Goal: Use online tool/utility: Utilize a website feature to perform a specific function

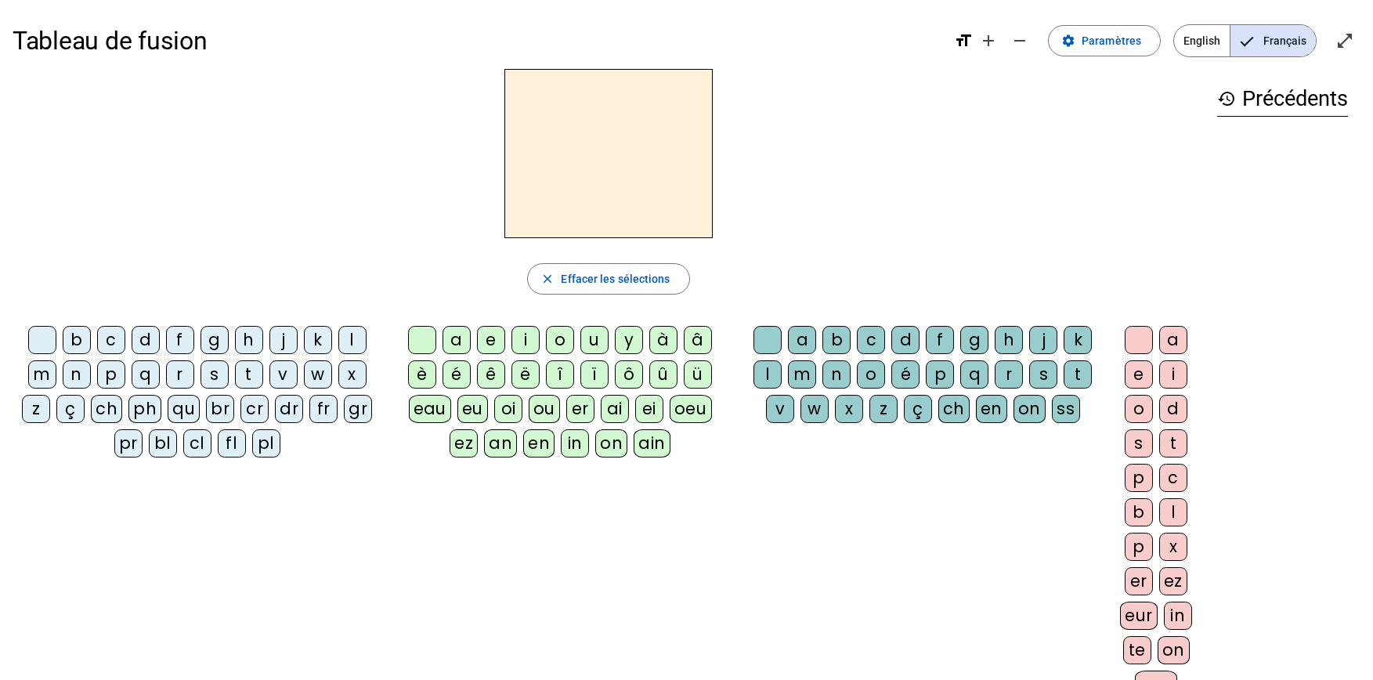
click at [107, 411] on div "ch" at bounding box center [106, 409] width 31 height 28
click at [455, 338] on div "a" at bounding box center [456, 340] width 28 height 28
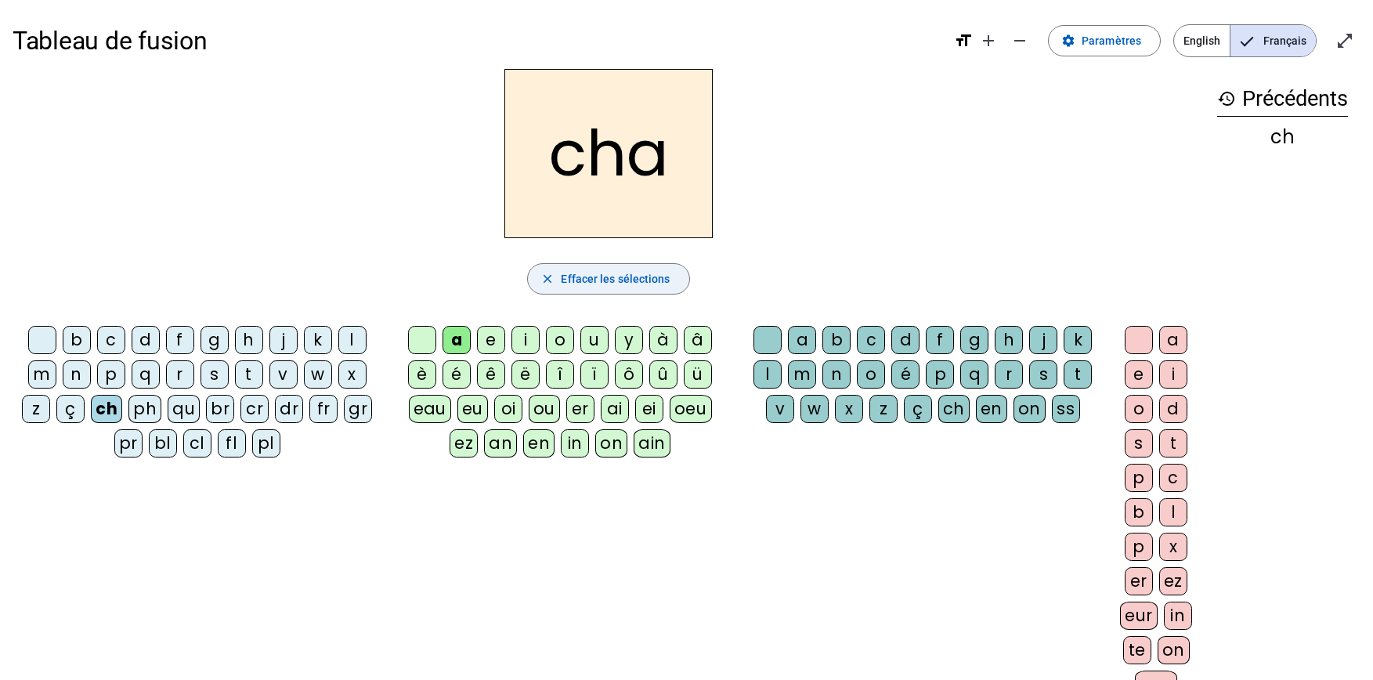
click at [598, 280] on span "Effacer les sélections" at bounding box center [615, 278] width 109 height 19
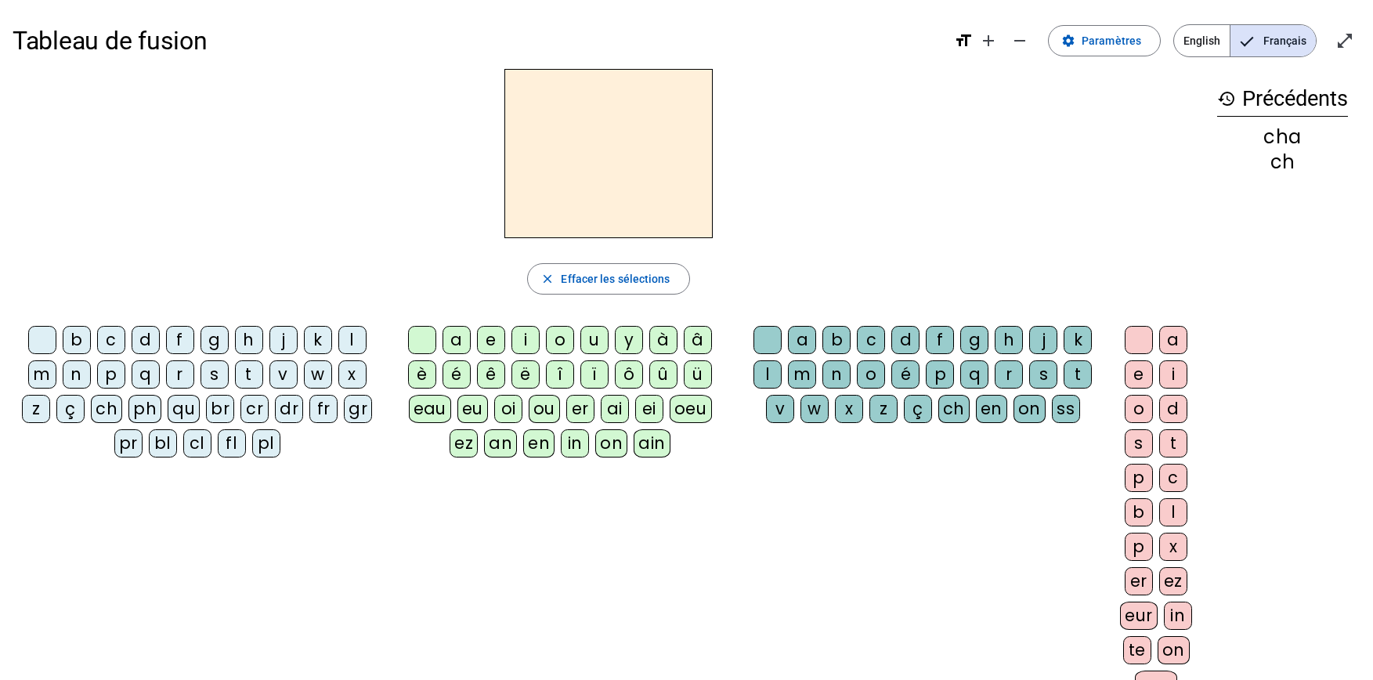
click at [105, 409] on div "ch" at bounding box center [106, 409] width 31 height 28
click at [486, 340] on div "e" at bounding box center [491, 340] width 28 height 28
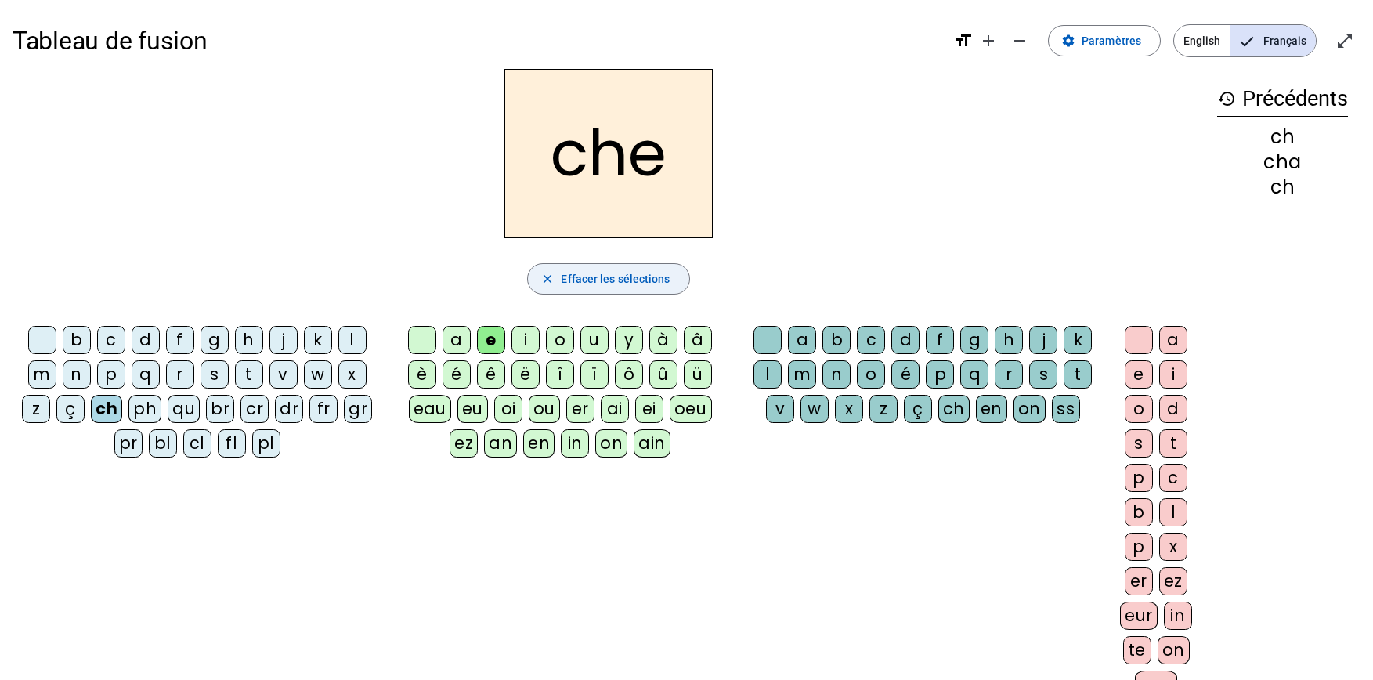
click at [619, 278] on span "Effacer les sélections" at bounding box center [615, 278] width 109 height 19
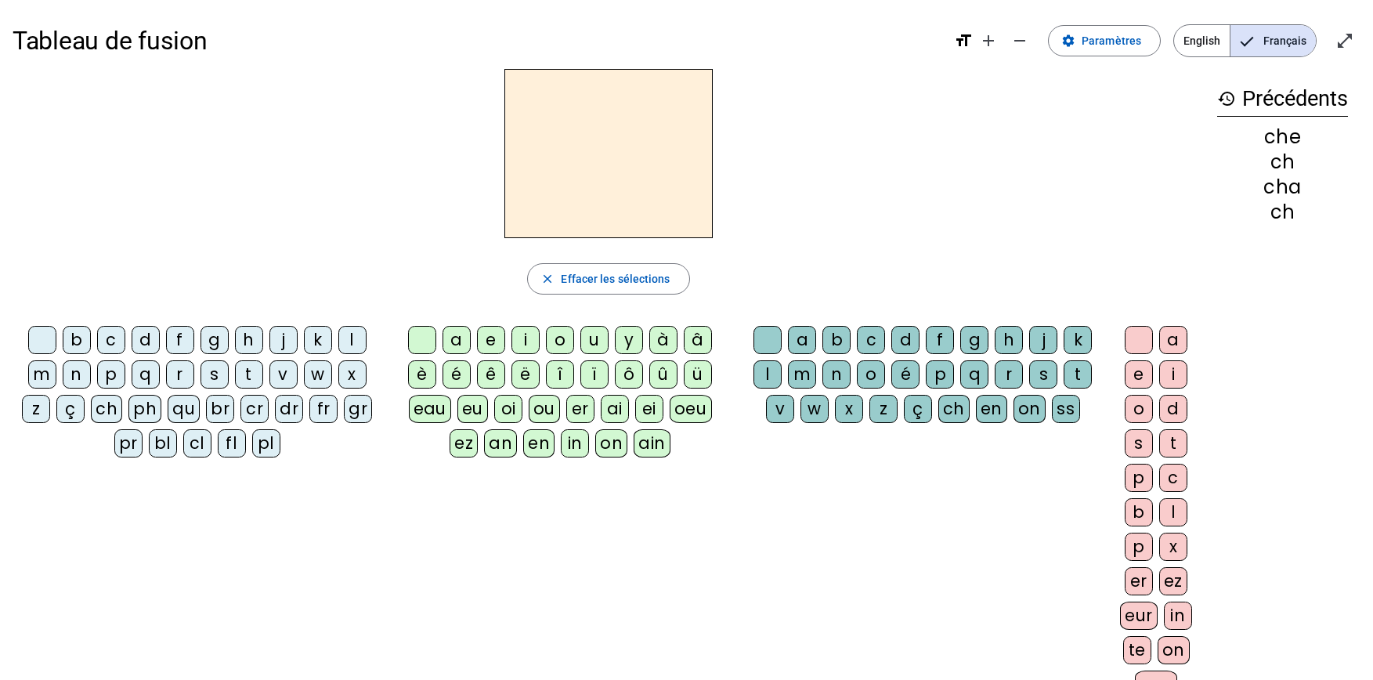
click at [106, 406] on div "ch" at bounding box center [106, 409] width 31 height 28
click at [527, 343] on div "i" at bounding box center [525, 340] width 28 height 28
click at [561, 340] on div "o" at bounding box center [560, 340] width 28 height 28
click at [597, 338] on div "u" at bounding box center [594, 340] width 28 height 28
click at [543, 408] on div "ou" at bounding box center [544, 409] width 31 height 28
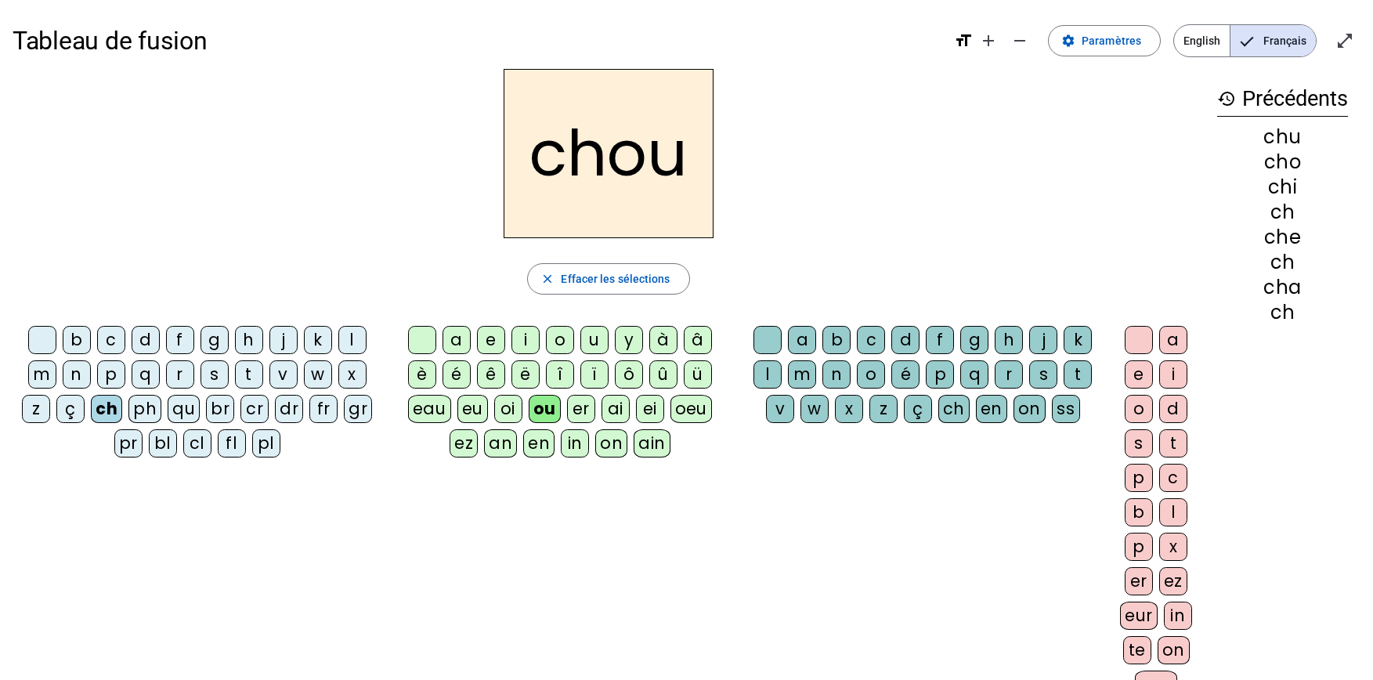
click at [455, 374] on div "é" at bounding box center [456, 374] width 28 height 28
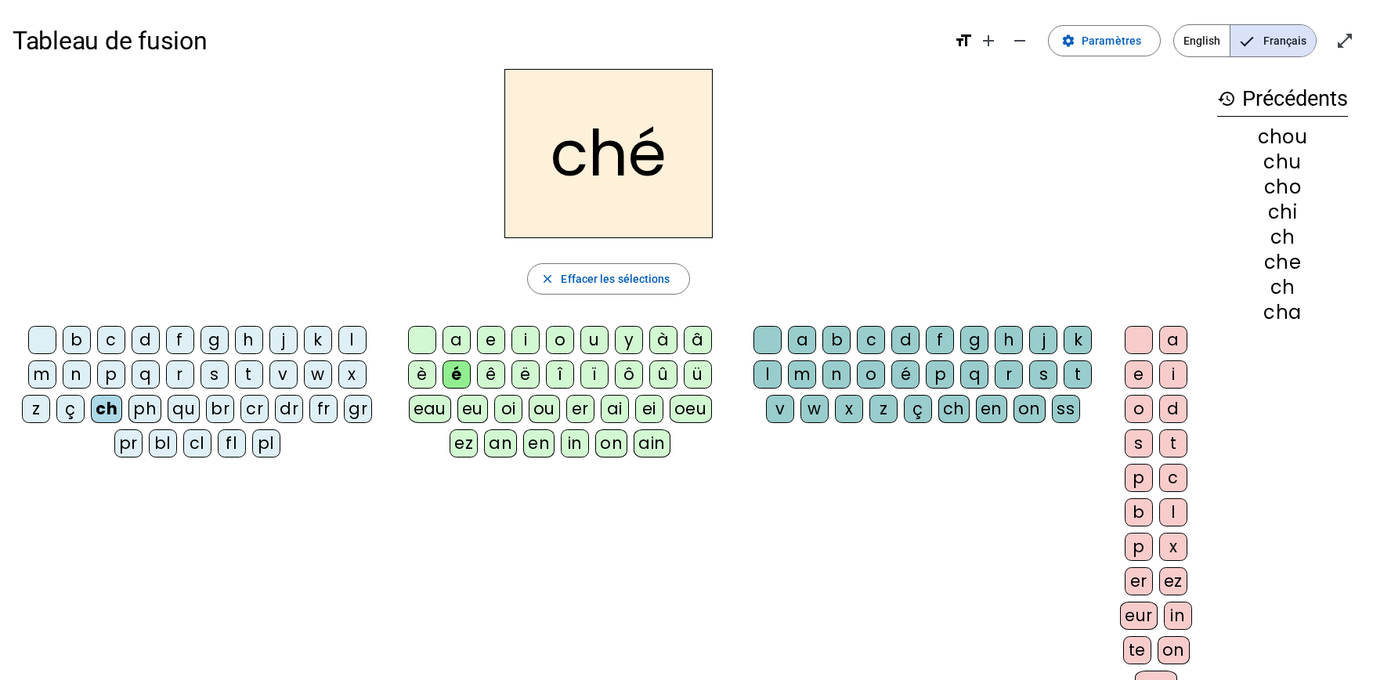
click at [423, 376] on div "è" at bounding box center [422, 374] width 28 height 28
click at [488, 341] on div "e" at bounding box center [491, 340] width 28 height 28
click at [76, 338] on div "b" at bounding box center [77, 340] width 28 height 28
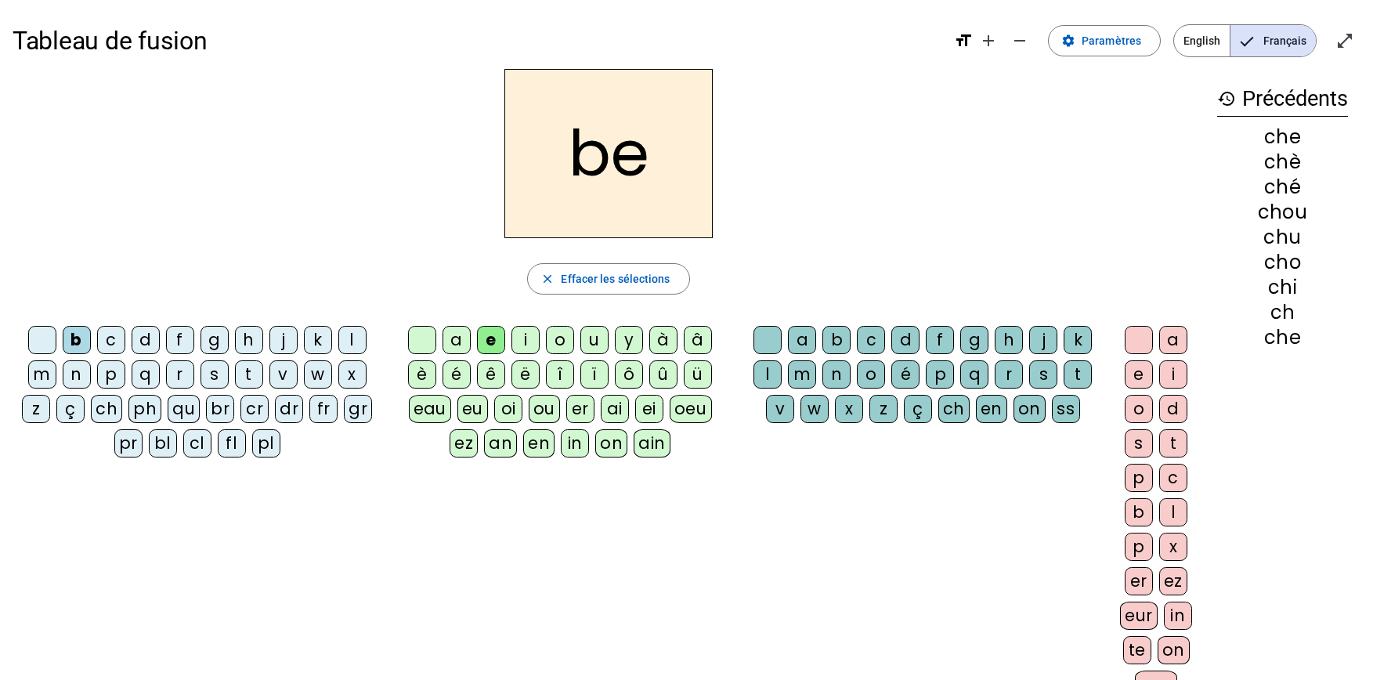
click at [45, 373] on div "m" at bounding box center [42, 374] width 28 height 28
click at [112, 373] on div "p" at bounding box center [111, 374] width 28 height 28
click at [461, 333] on div "a" at bounding box center [456, 340] width 28 height 28
click at [492, 341] on div "e" at bounding box center [491, 340] width 28 height 28
click at [1077, 374] on div "t" at bounding box center [1077, 374] width 28 height 28
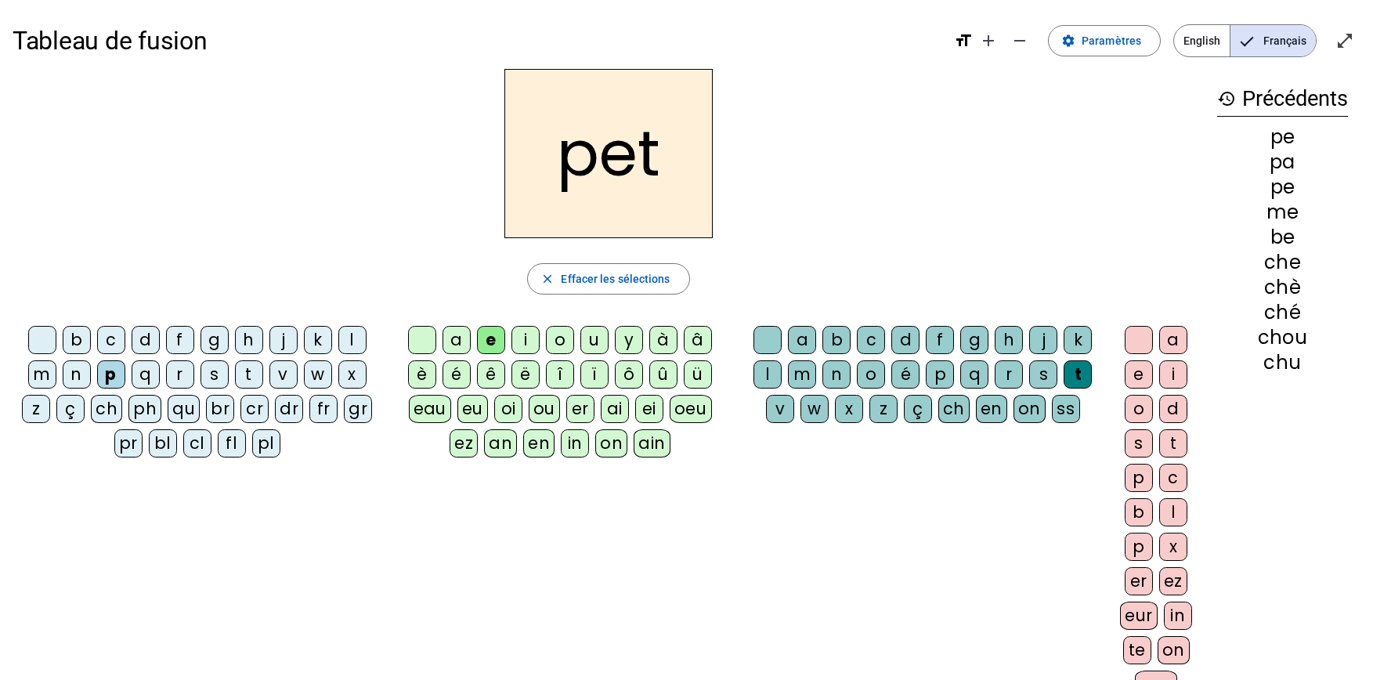
click at [1180, 374] on div "i" at bounding box center [1173, 374] width 28 height 28
click at [1176, 337] on div "a" at bounding box center [1173, 340] width 28 height 28
click at [1138, 410] on div "o" at bounding box center [1138, 409] width 28 height 28
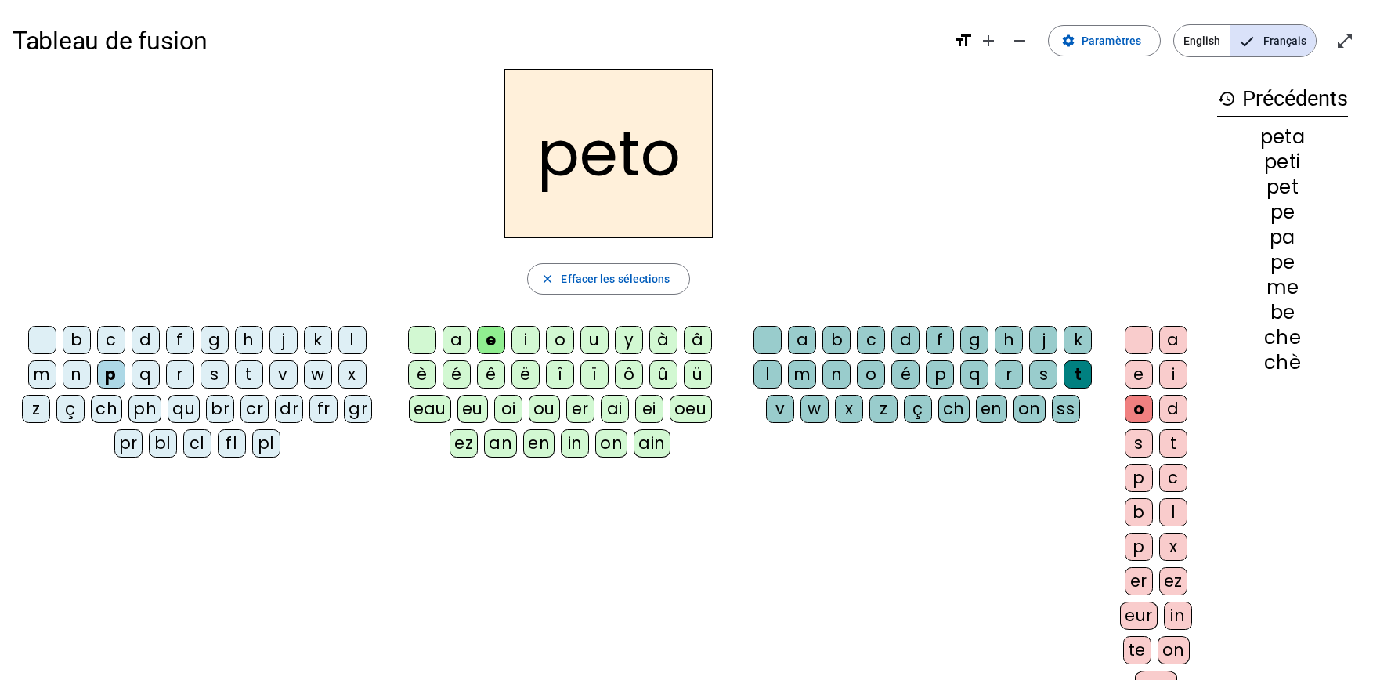
click at [520, 340] on div "i" at bounding box center [525, 340] width 28 height 28
click at [283, 374] on div "v" at bounding box center [283, 374] width 28 height 28
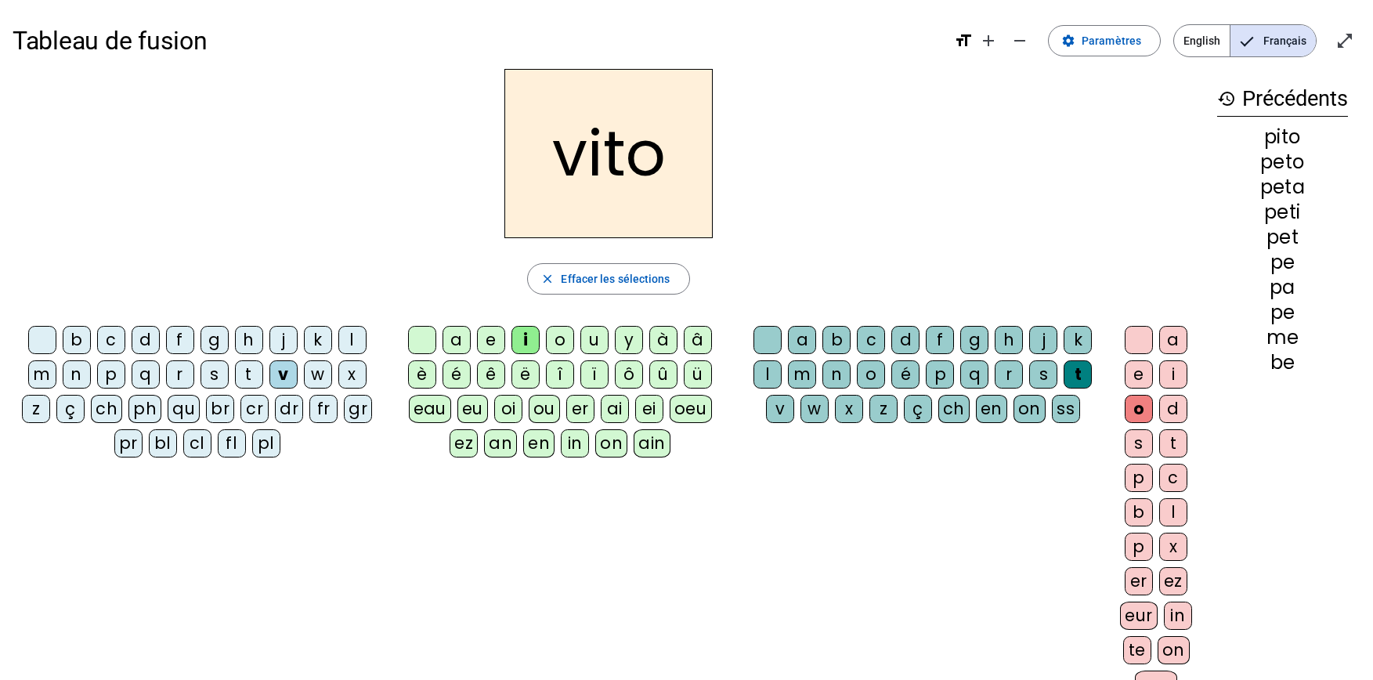
click at [459, 379] on div "é" at bounding box center [456, 374] width 28 height 28
click at [770, 376] on div "l" at bounding box center [767, 374] width 28 height 28
